Goal: Information Seeking & Learning: Learn about a topic

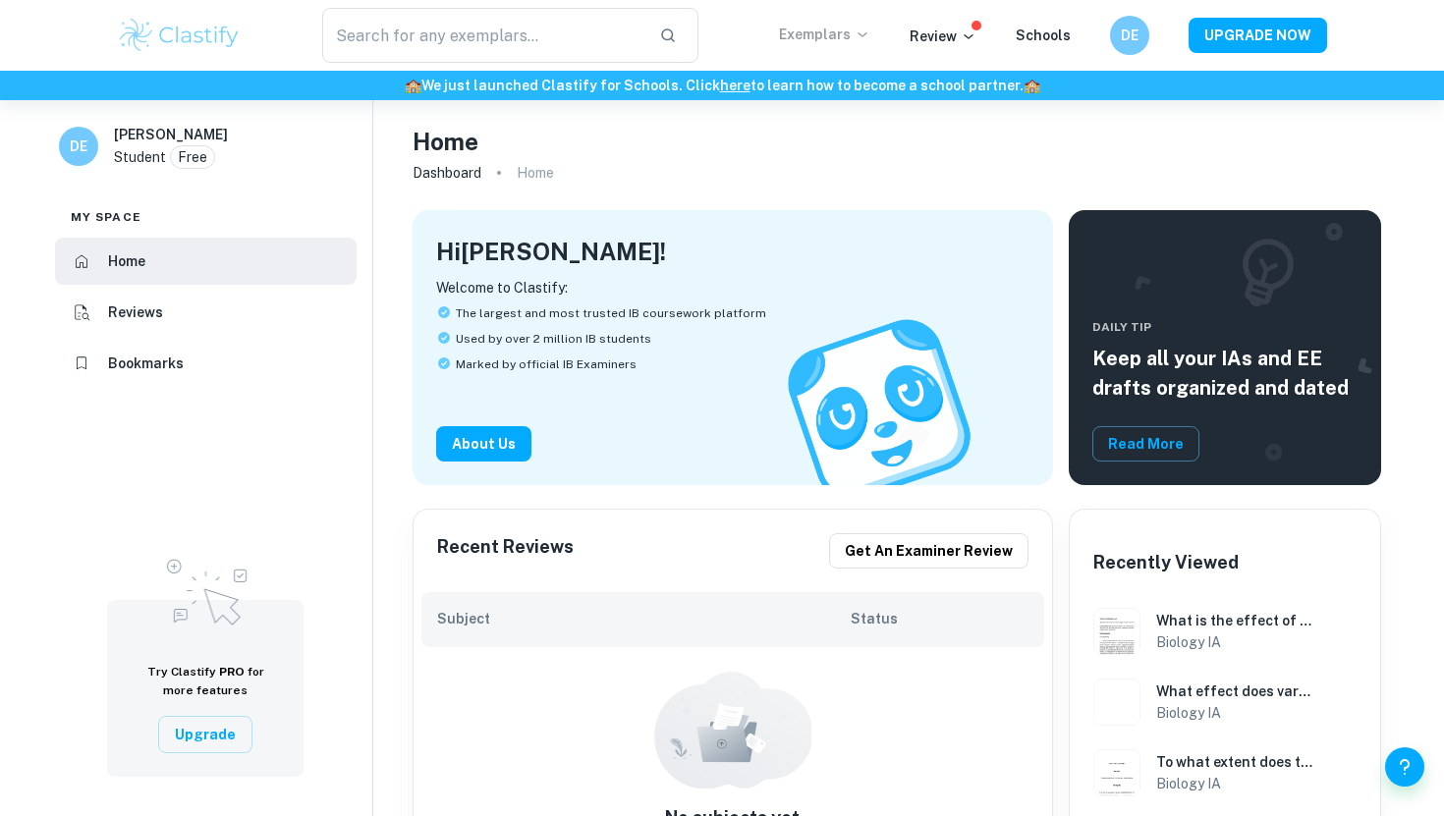
click at [846, 29] on p "Exemplars" at bounding box center [824, 35] width 91 height 22
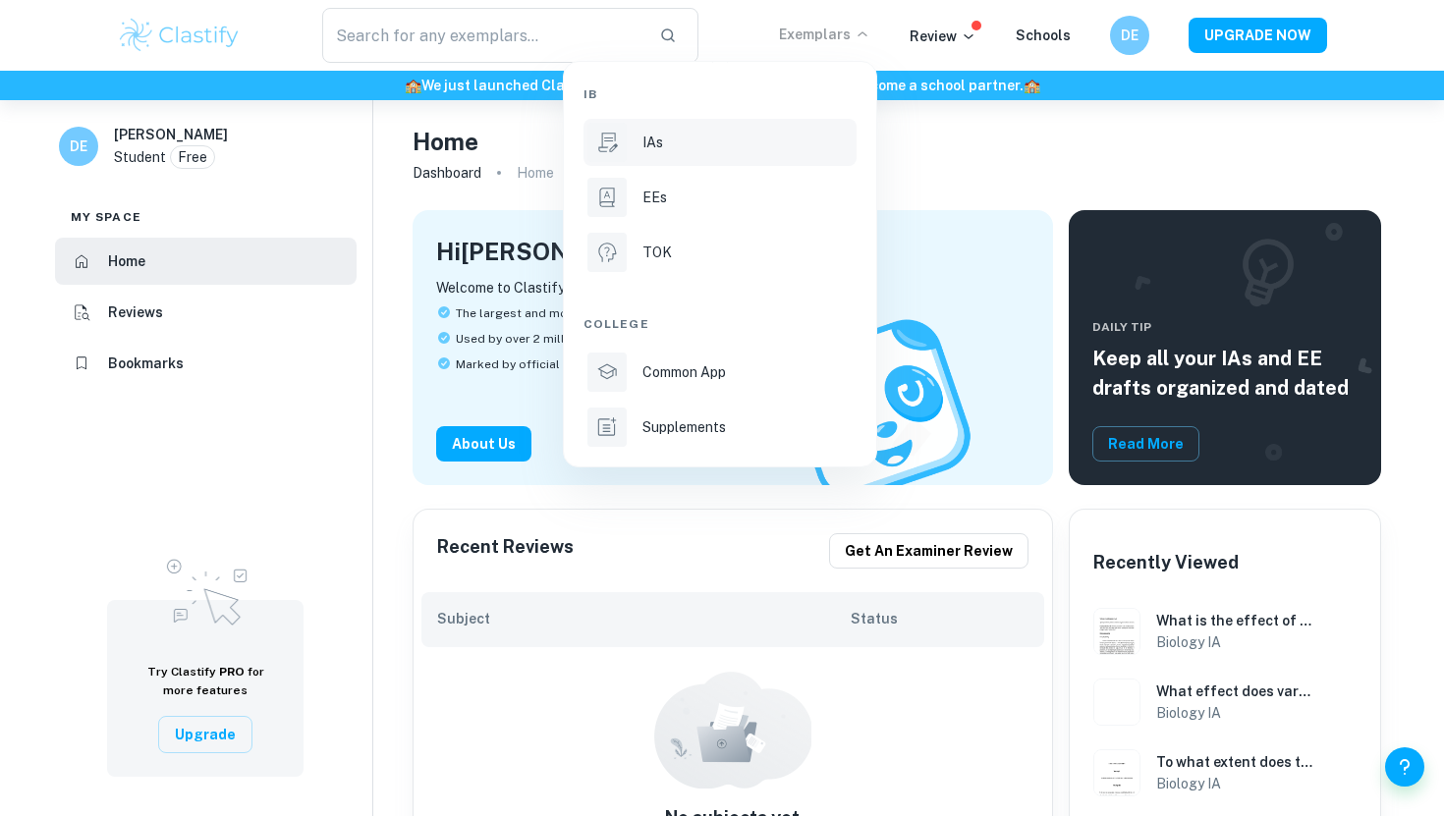
click at [781, 134] on div "IAs" at bounding box center [747, 143] width 210 height 22
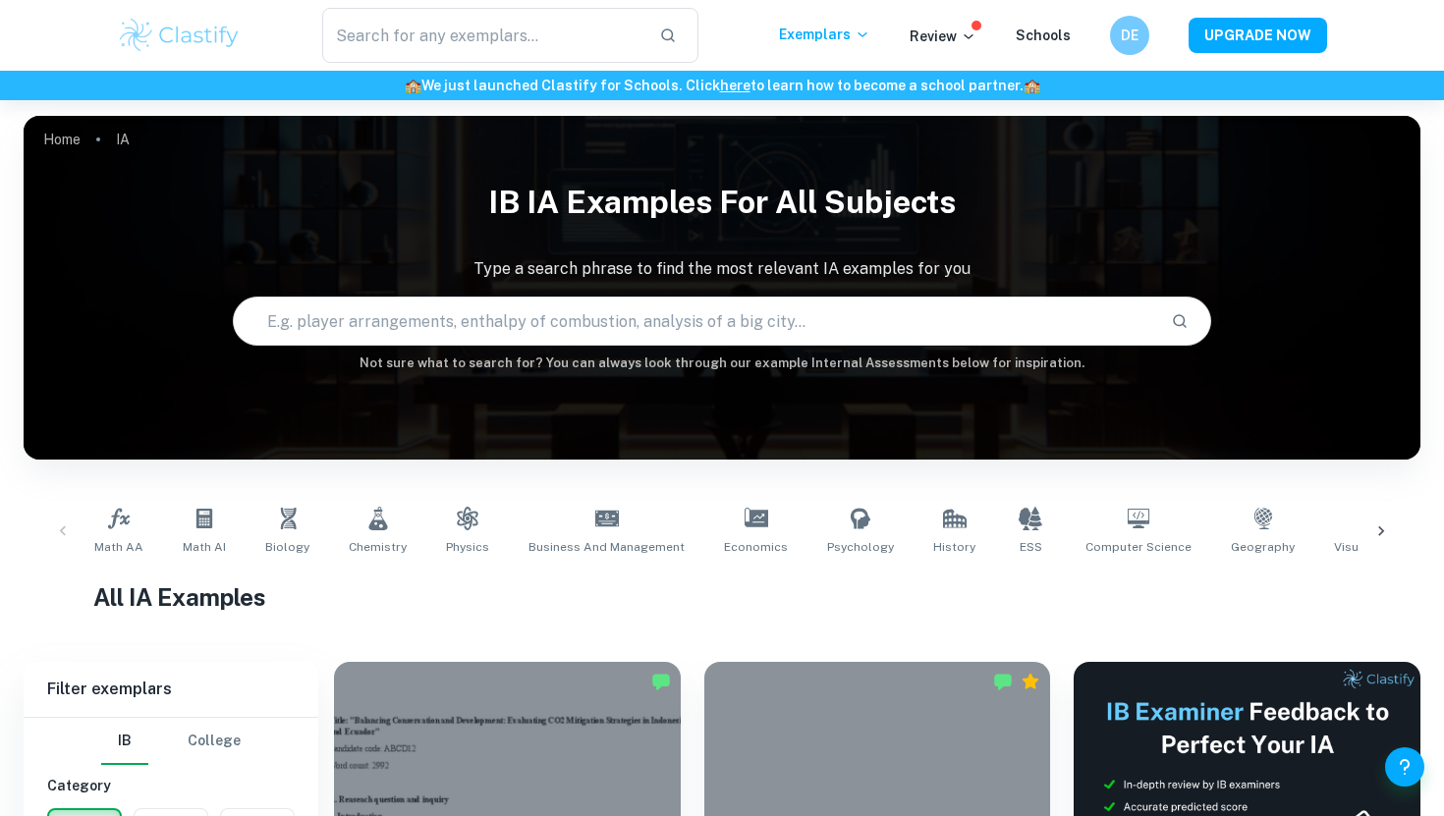
click at [1378, 530] on icon at bounding box center [1381, 532] width 20 height 20
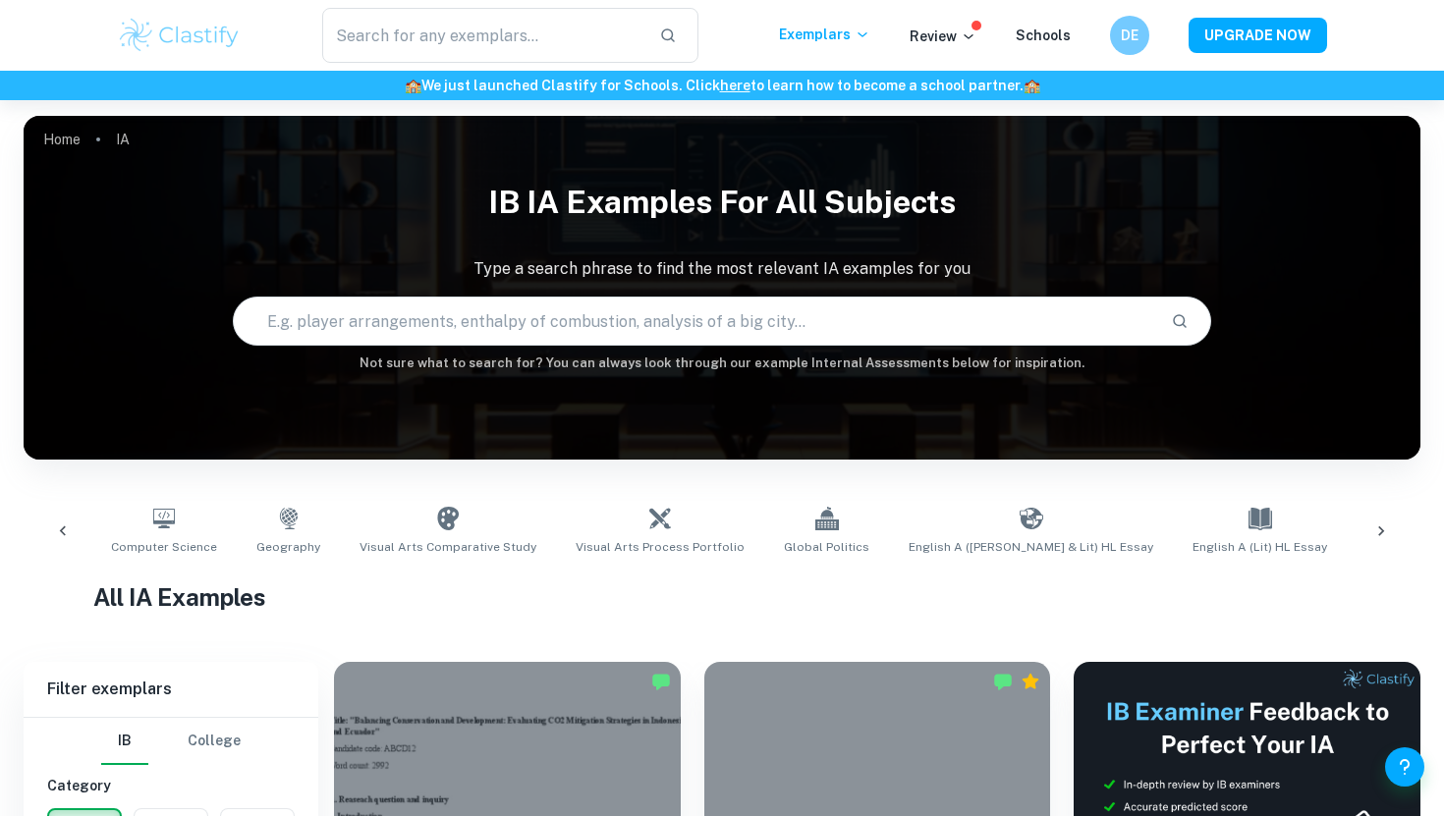
scroll to position [0, 1104]
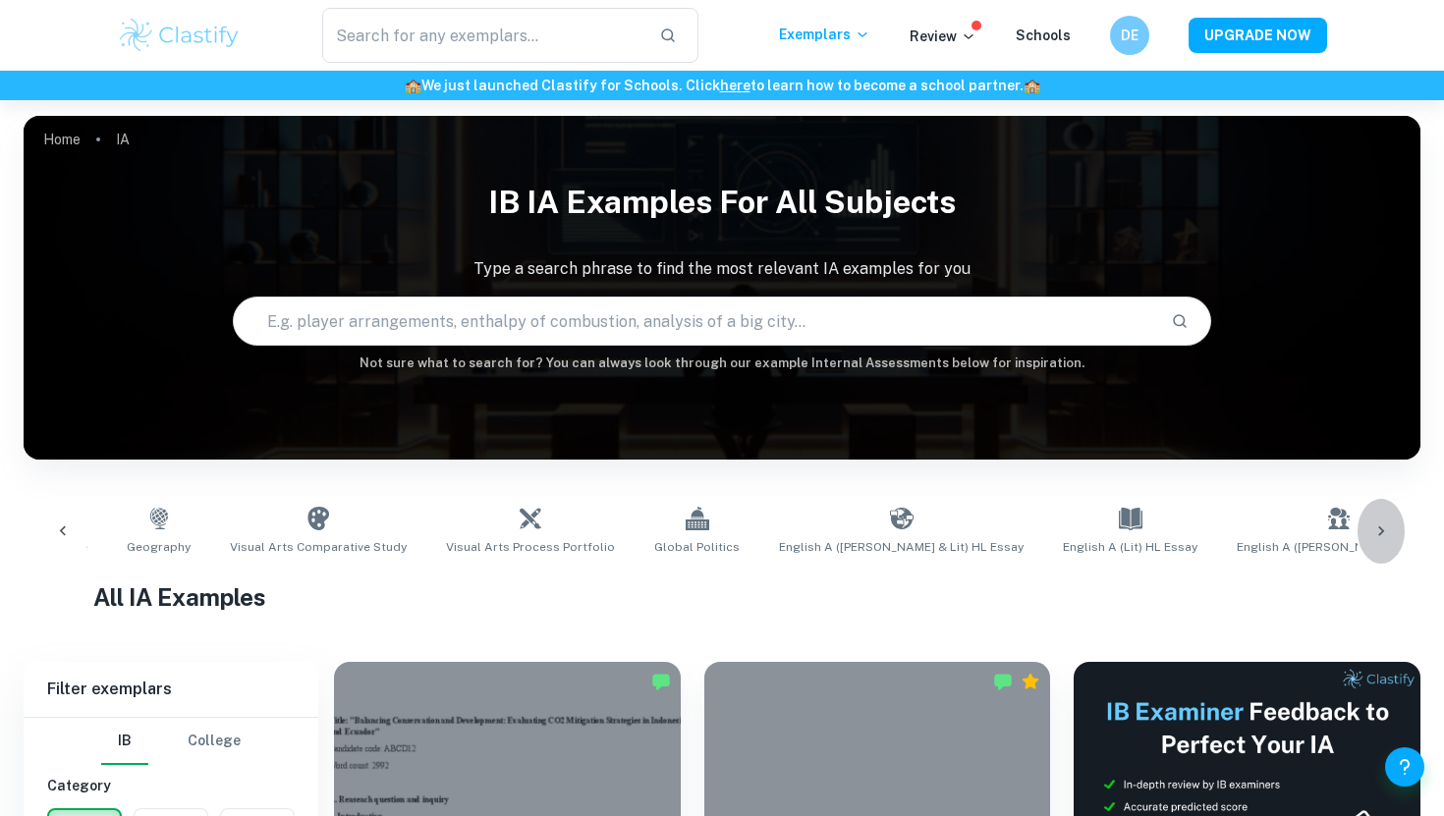
click at [1388, 533] on icon at bounding box center [1381, 532] width 20 height 20
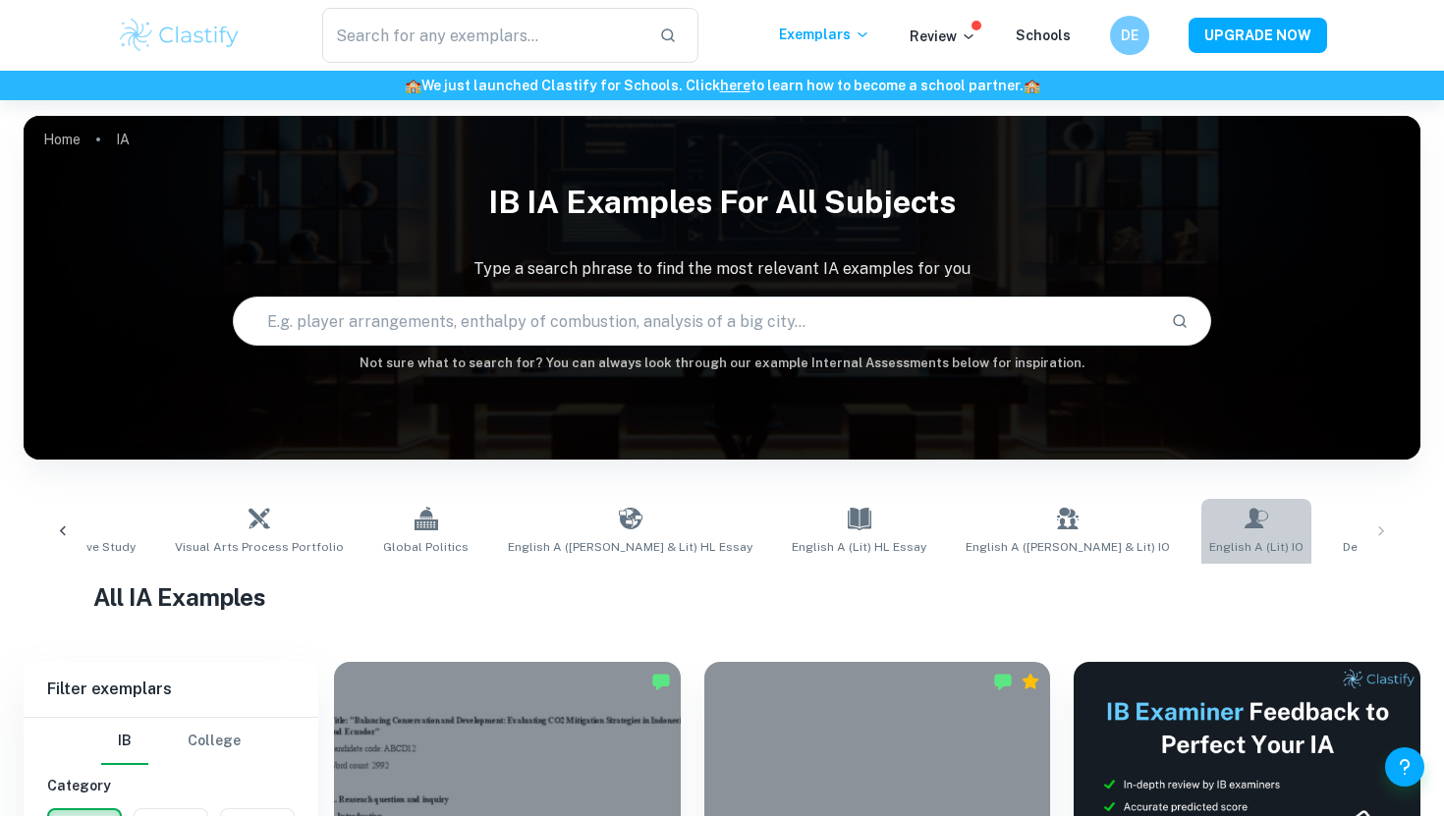
click at [1209, 543] on span "English A (Lit) IO" at bounding box center [1256, 547] width 94 height 18
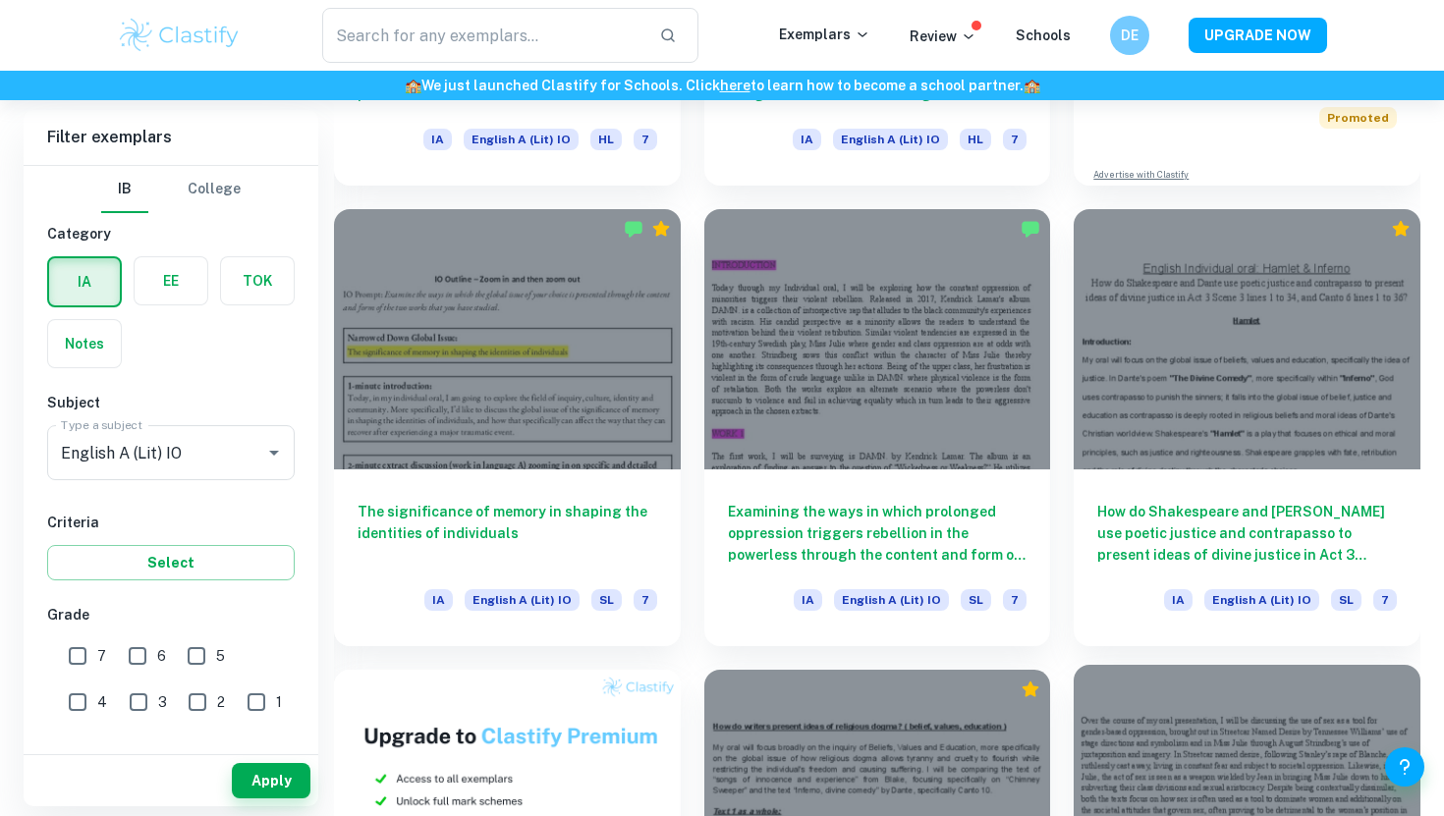
scroll to position [813, 0]
